Goal: Task Accomplishment & Management: Use online tool/utility

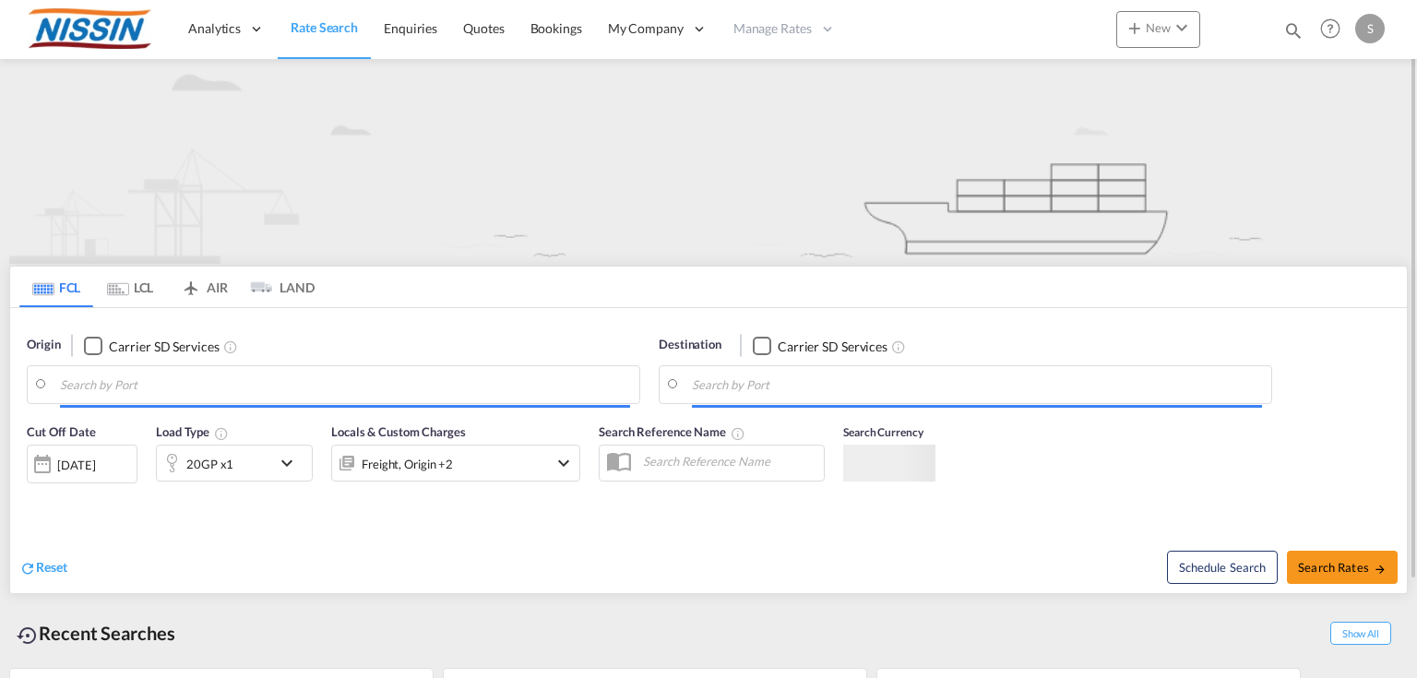
type input "[GEOGRAPHIC_DATA], [GEOGRAPHIC_DATA], USLAX"
type input "[GEOGRAPHIC_DATA], JPYOK"
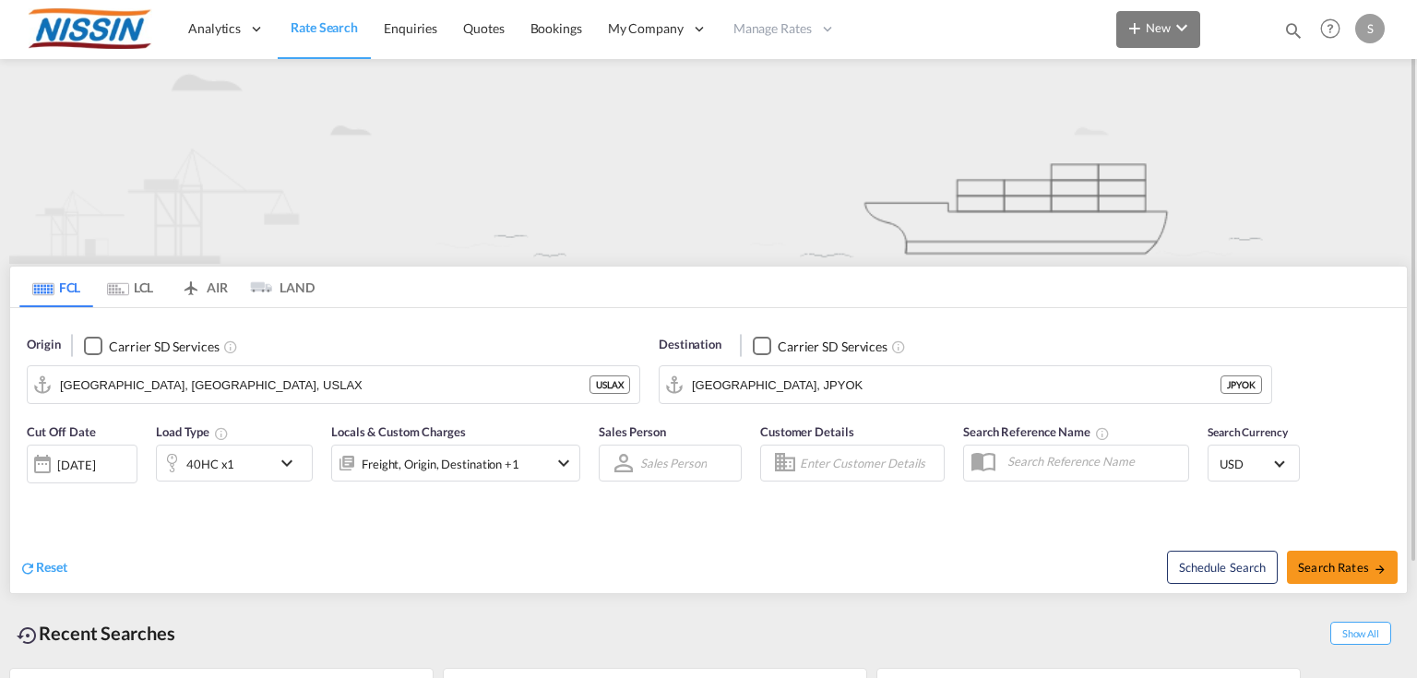
click at [1133, 35] on md-icon "icon-plus 400-fg" at bounding box center [1134, 28] width 22 height 22
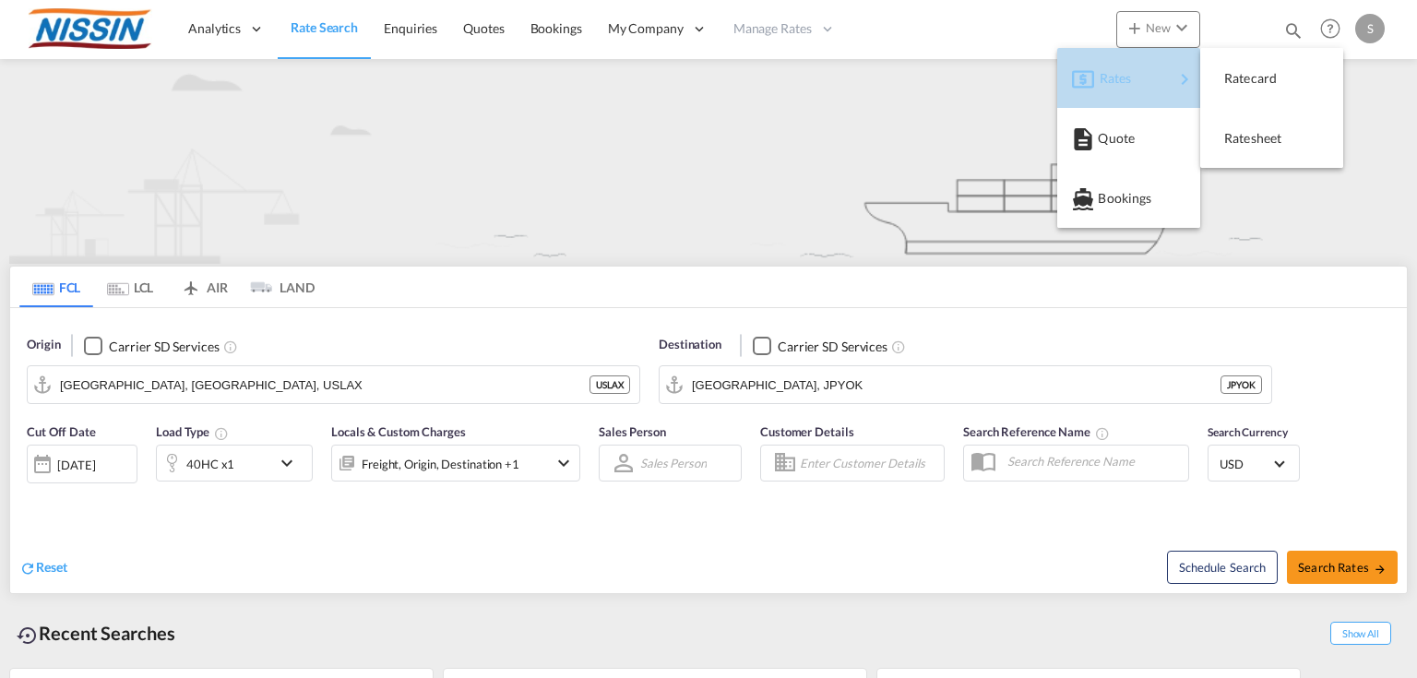
click at [1114, 89] on span "Rates" at bounding box center [1111, 78] width 22 height 37
click at [1244, 144] on span "Ratesheet" at bounding box center [1234, 138] width 20 height 37
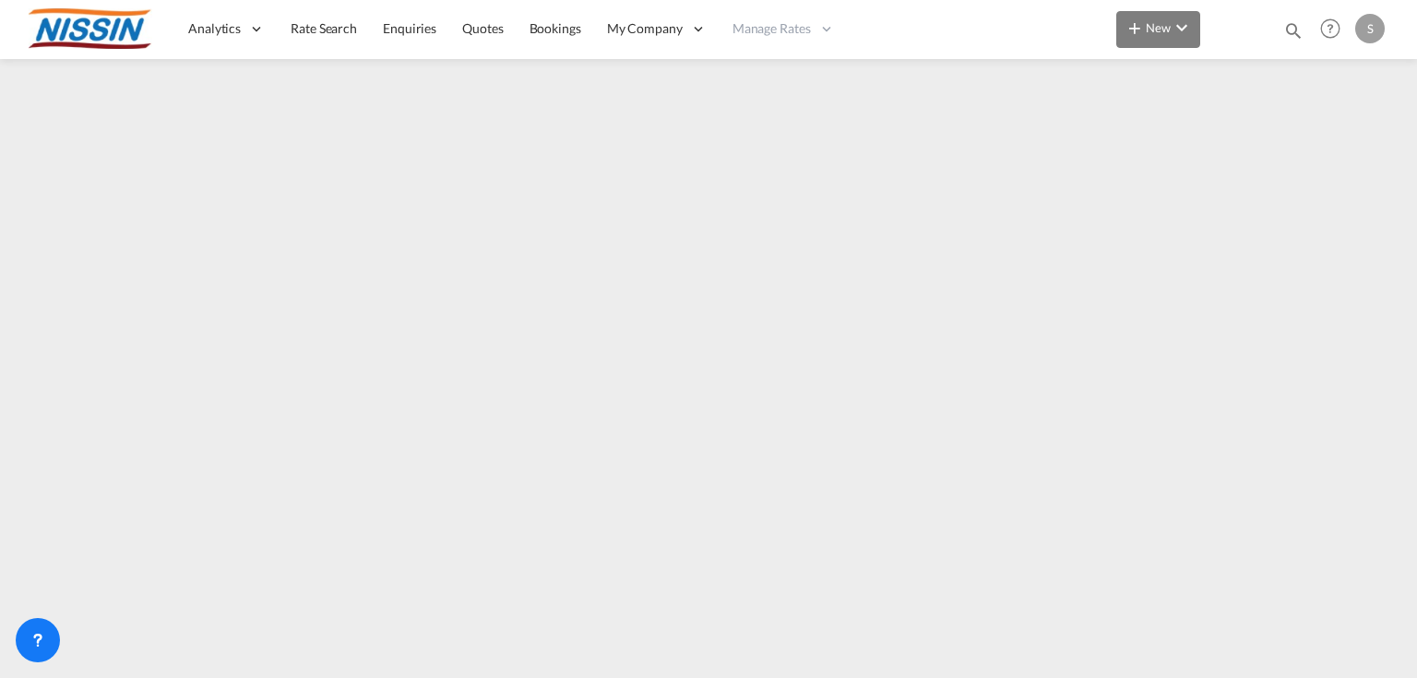
click at [1190, 26] on md-icon "icon-chevron-down" at bounding box center [1182, 28] width 22 height 22
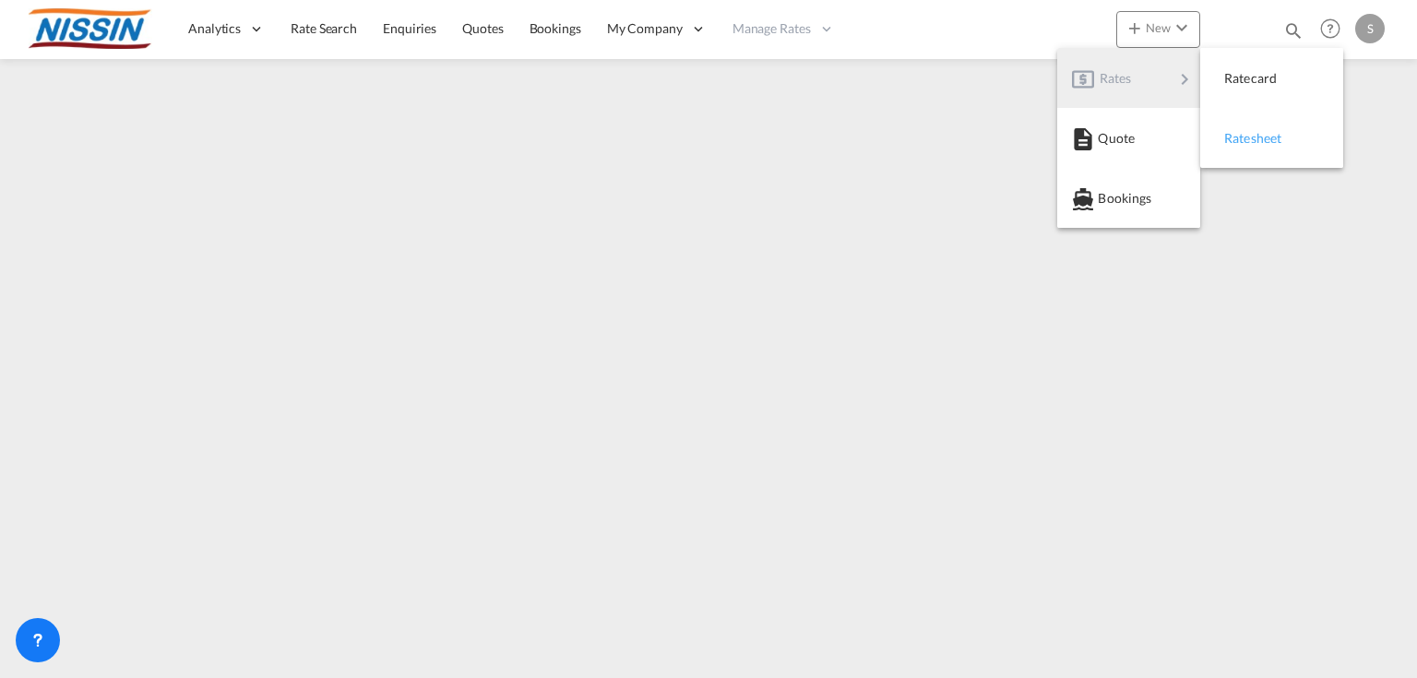
click at [1244, 137] on span "Ratesheet" at bounding box center [1234, 138] width 20 height 37
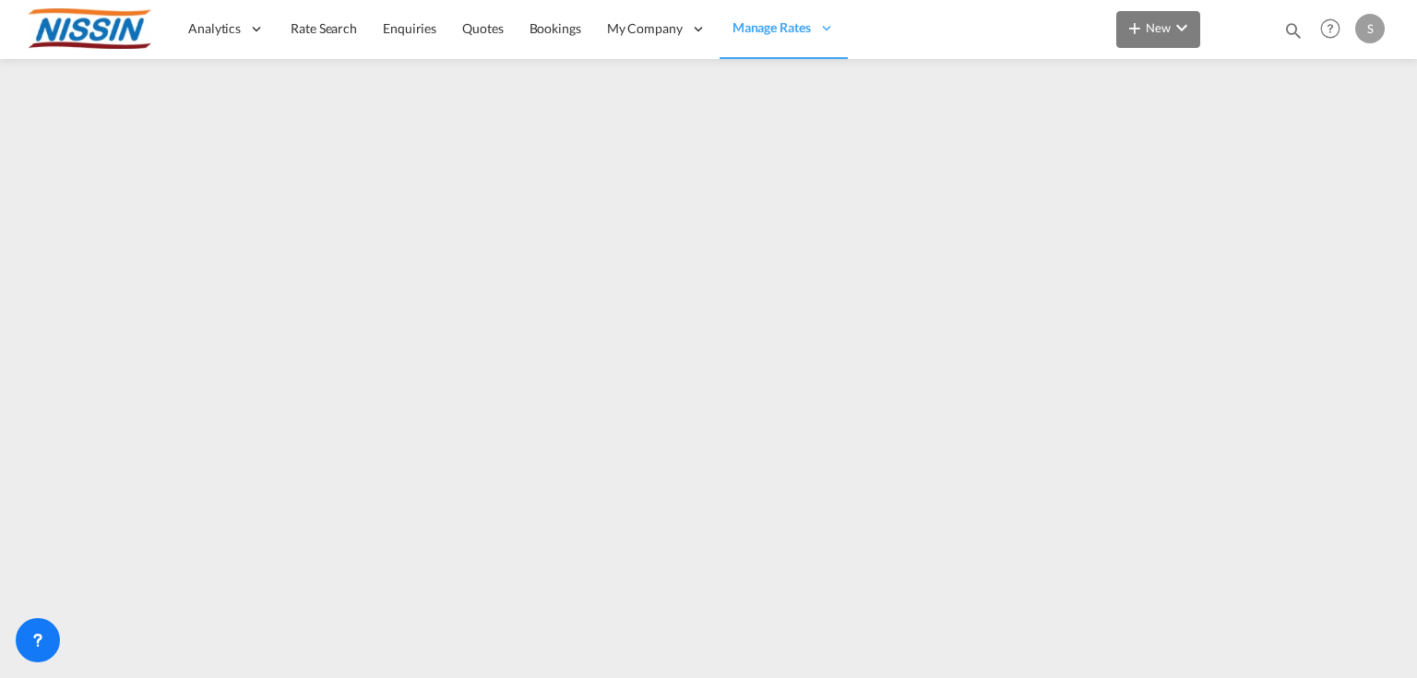
click at [1148, 41] on button "New" at bounding box center [1158, 29] width 84 height 37
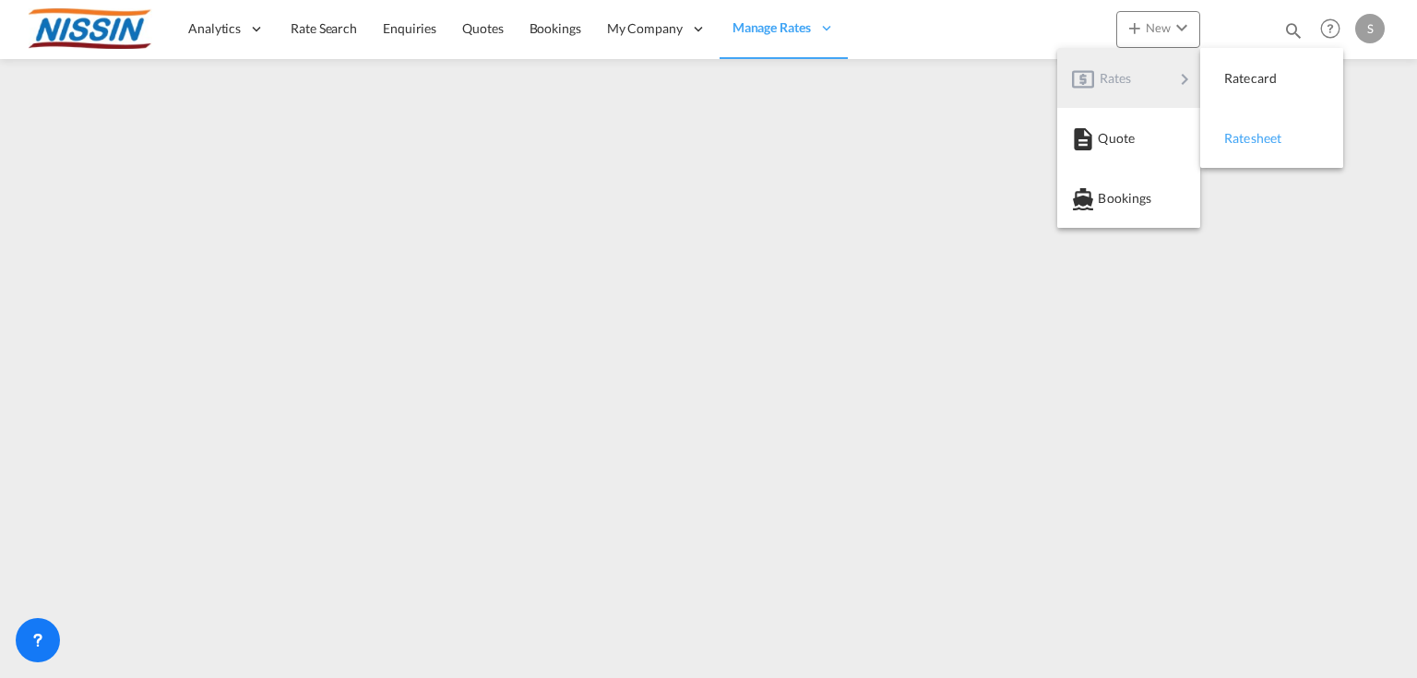
click at [1244, 137] on span "Ratesheet" at bounding box center [1234, 138] width 20 height 37
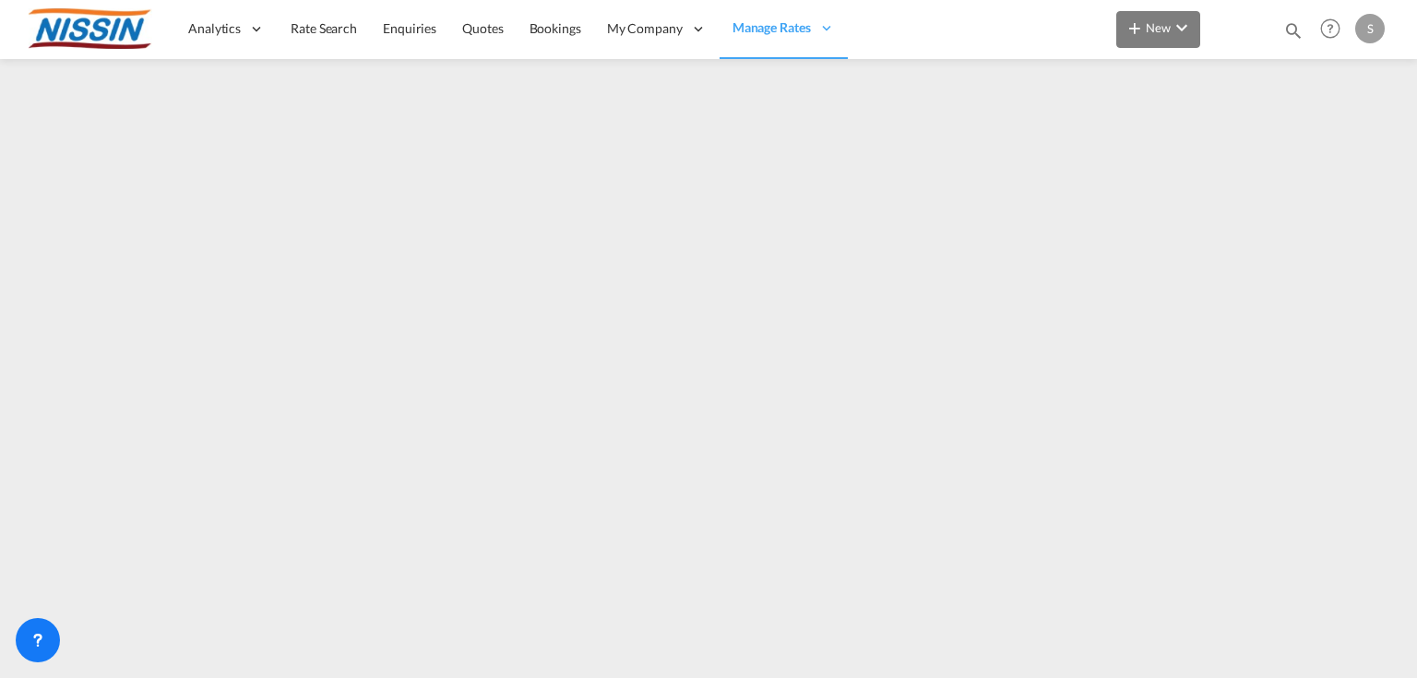
click at [1157, 40] on button "New" at bounding box center [1158, 29] width 84 height 37
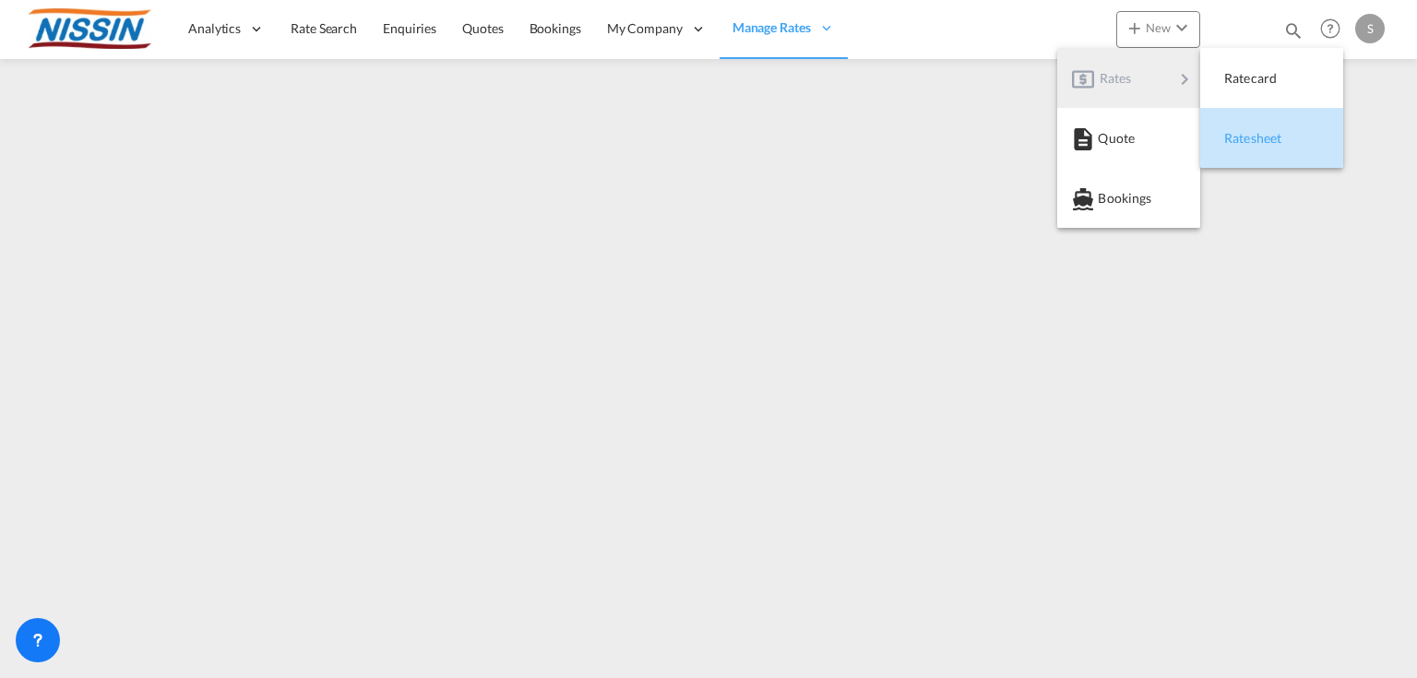
click at [1244, 131] on span "Ratesheet" at bounding box center [1234, 138] width 20 height 37
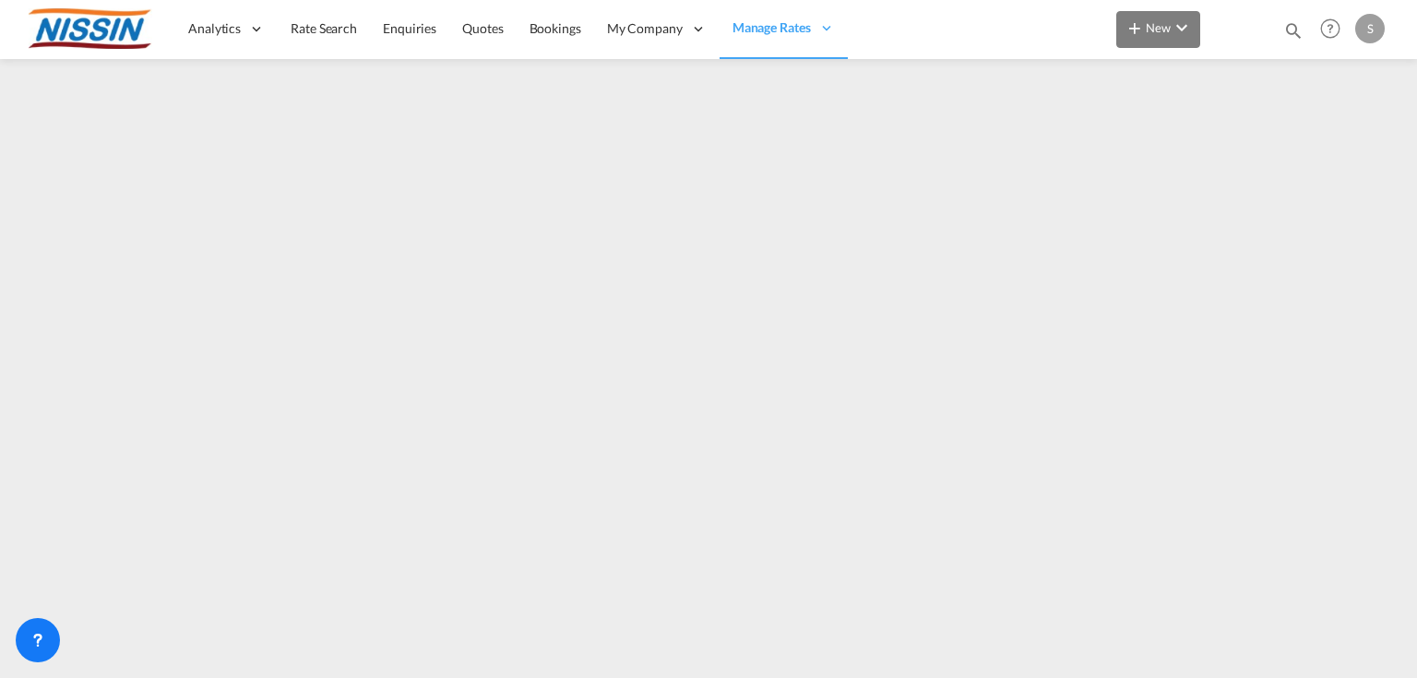
click at [1146, 34] on md-icon "icon-plus 400-fg" at bounding box center [1134, 28] width 22 height 22
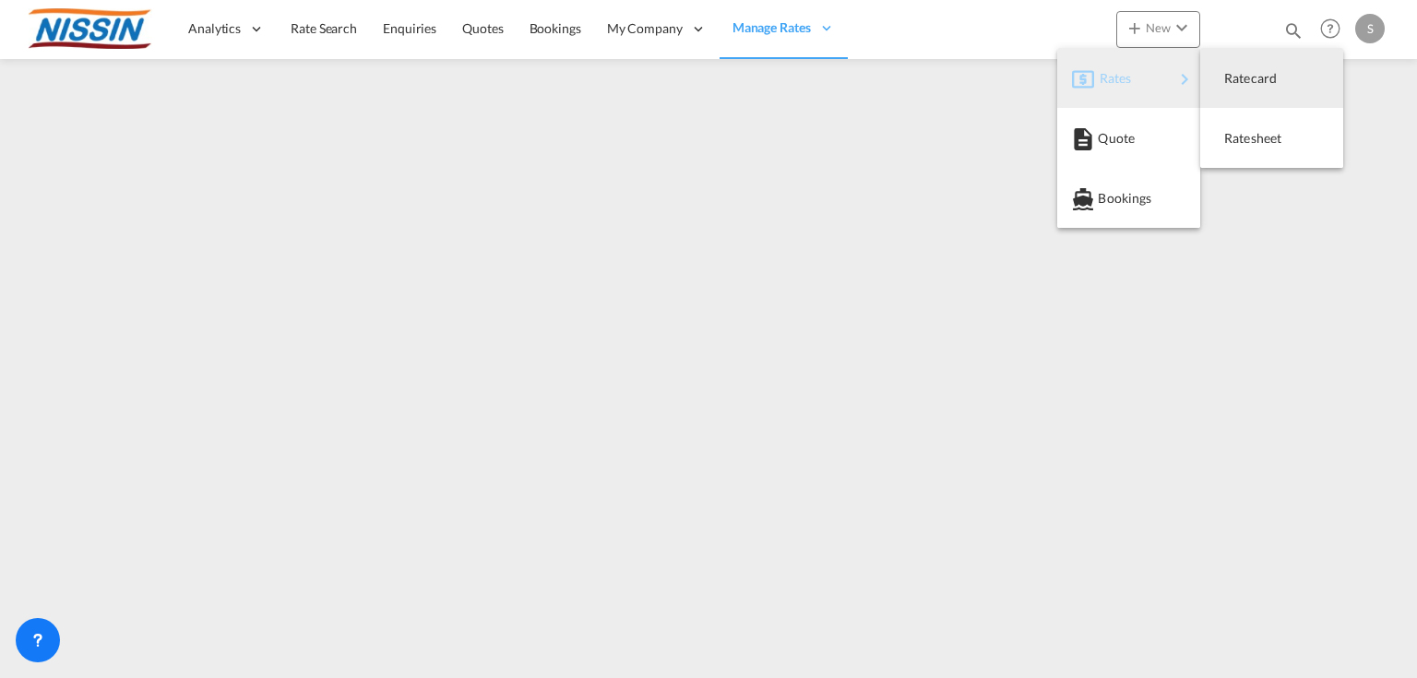
click at [1147, 74] on div "Rates" at bounding box center [1137, 78] width 74 height 46
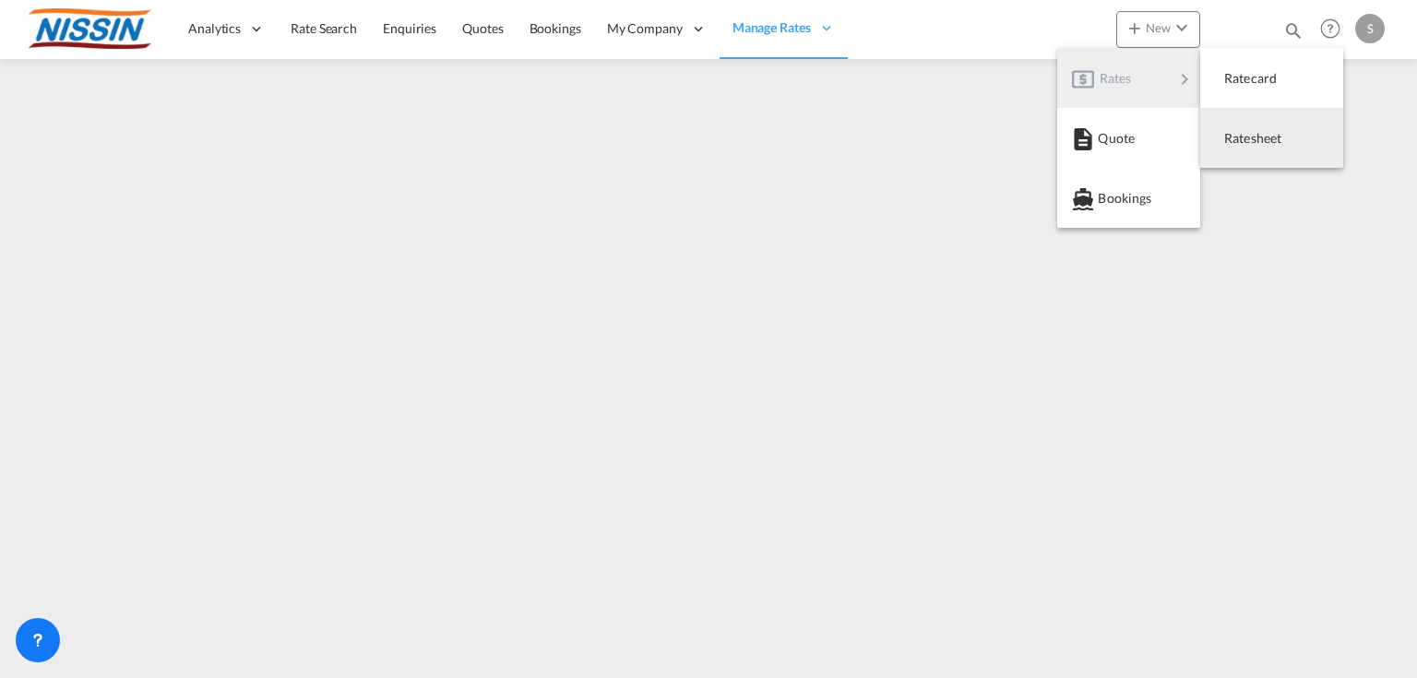
click at [1264, 128] on div "Ratesheet" at bounding box center [1258, 138] width 68 height 46
